Goal: Task Accomplishment & Management: Manage account settings

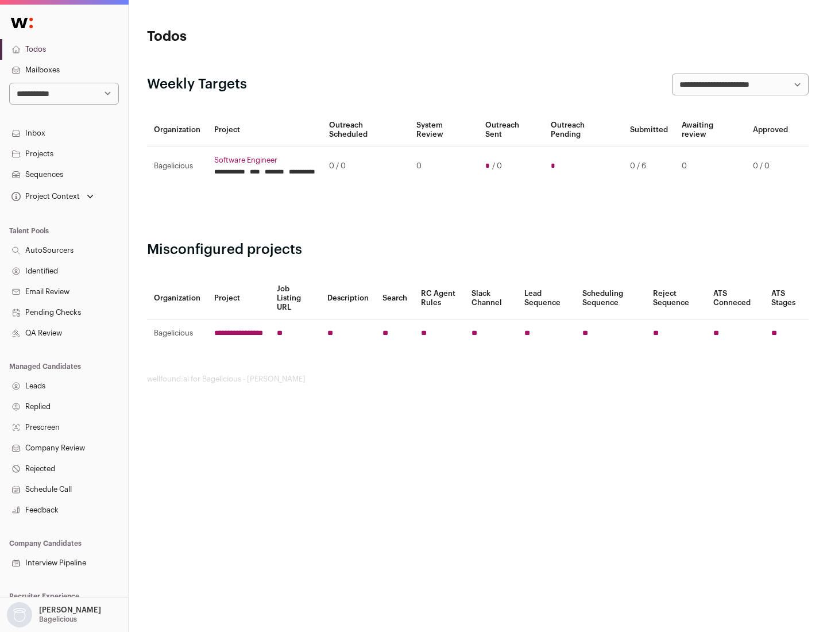
click at [64, 153] on link "Projects" at bounding box center [64, 154] width 128 height 21
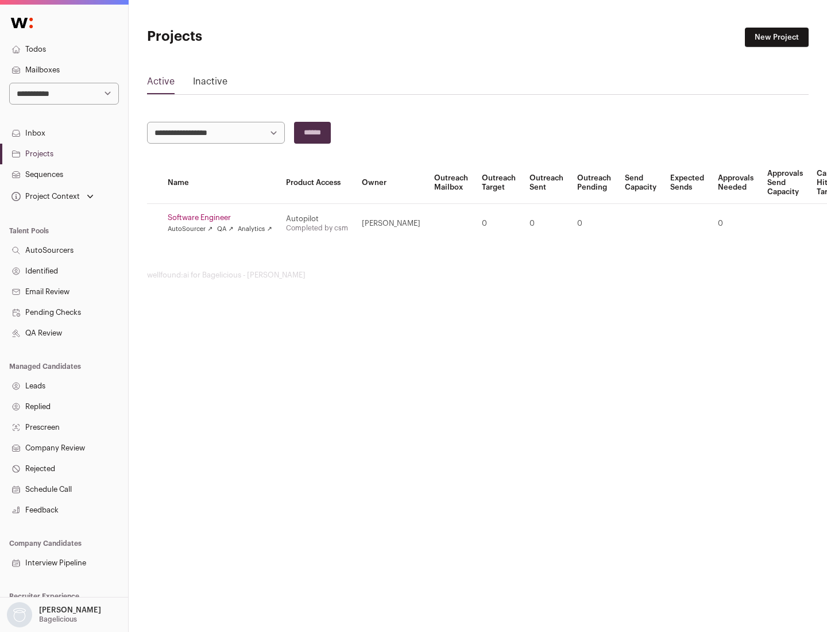
click at [223, 218] on link "Software Engineer" at bounding box center [220, 217] width 105 height 9
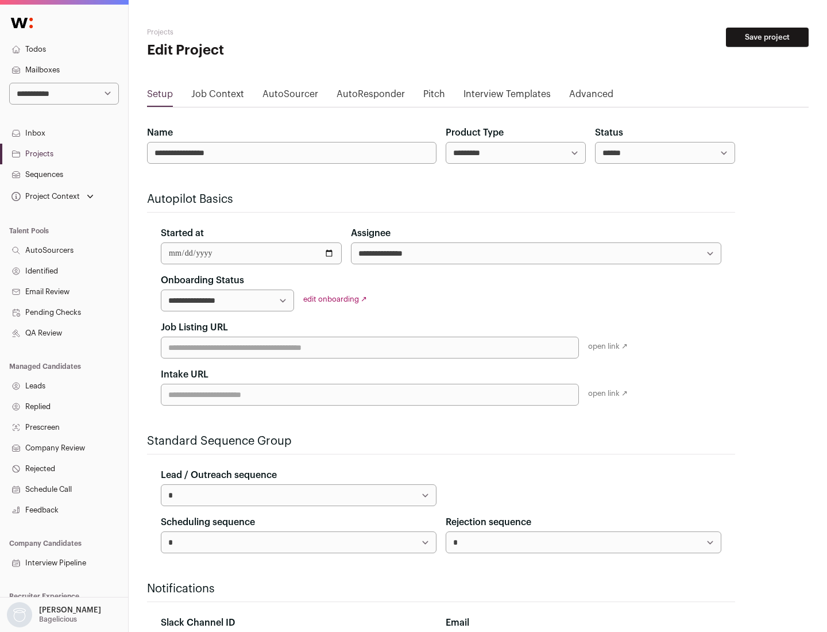
click at [768, 37] on button "Save project" at bounding box center [767, 38] width 83 height 20
